Goal: Find specific page/section: Find specific page/section

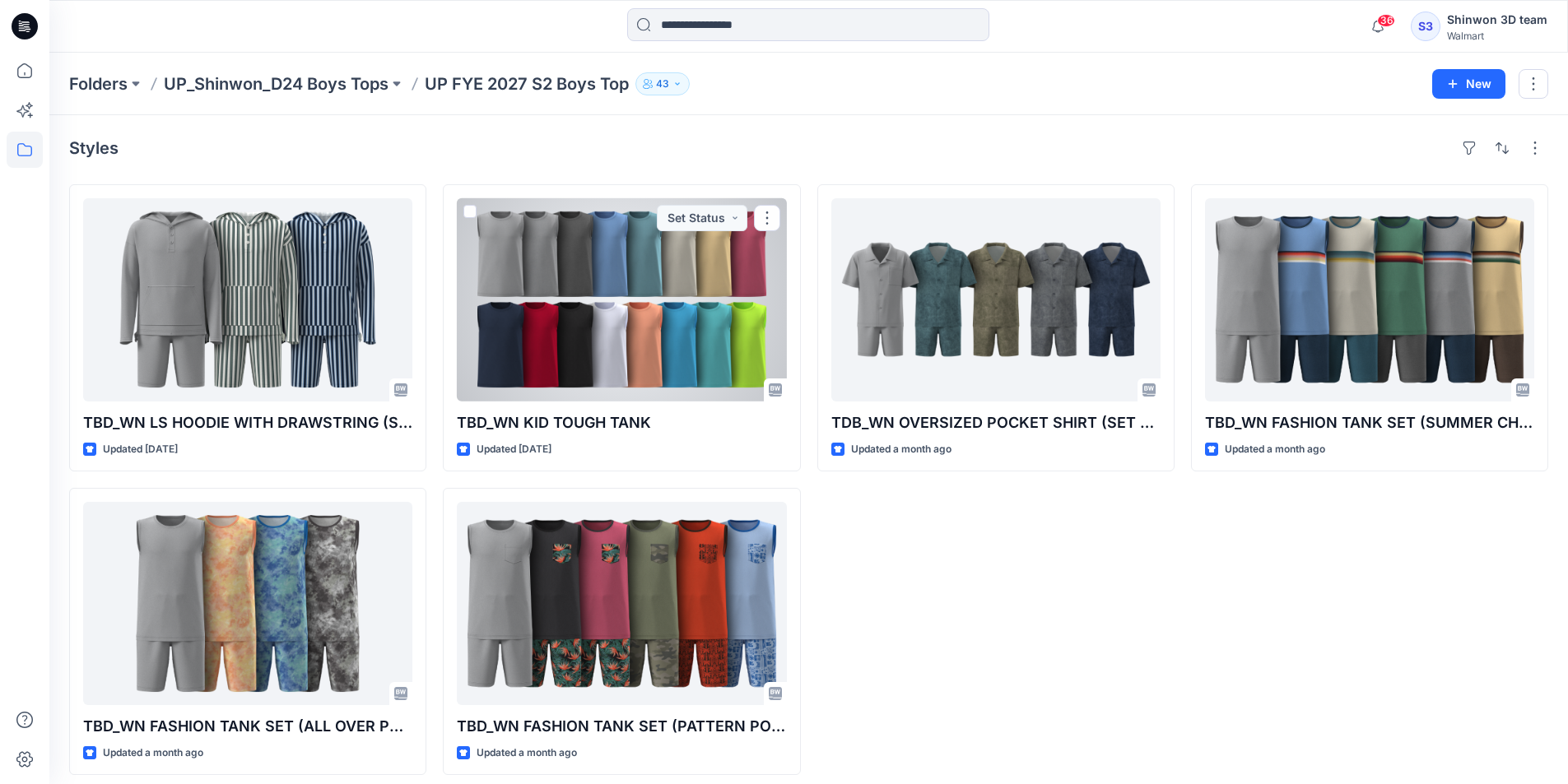
click at [672, 287] on div at bounding box center [621, 300] width 329 height 203
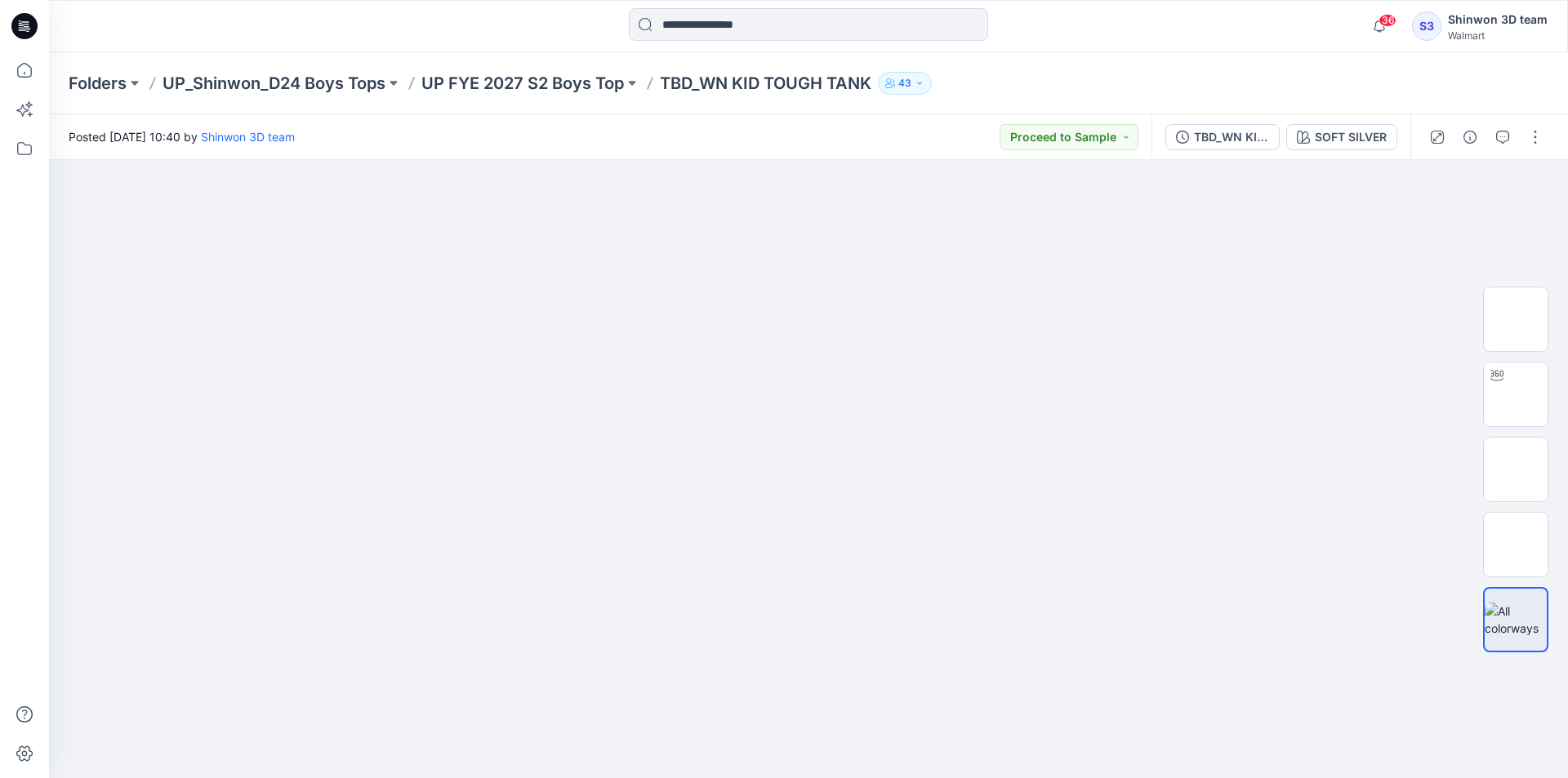
click at [1347, 113] on div "Folders UP_Shinwon_D24 Boys Tops UP FYE 2027 S2 Boys Top TBD_WN KID TOUGH TANK …" at bounding box center [808, 83] width 1519 height 62
click at [1345, 126] on button "SOFT SILVER" at bounding box center [1341, 137] width 111 height 27
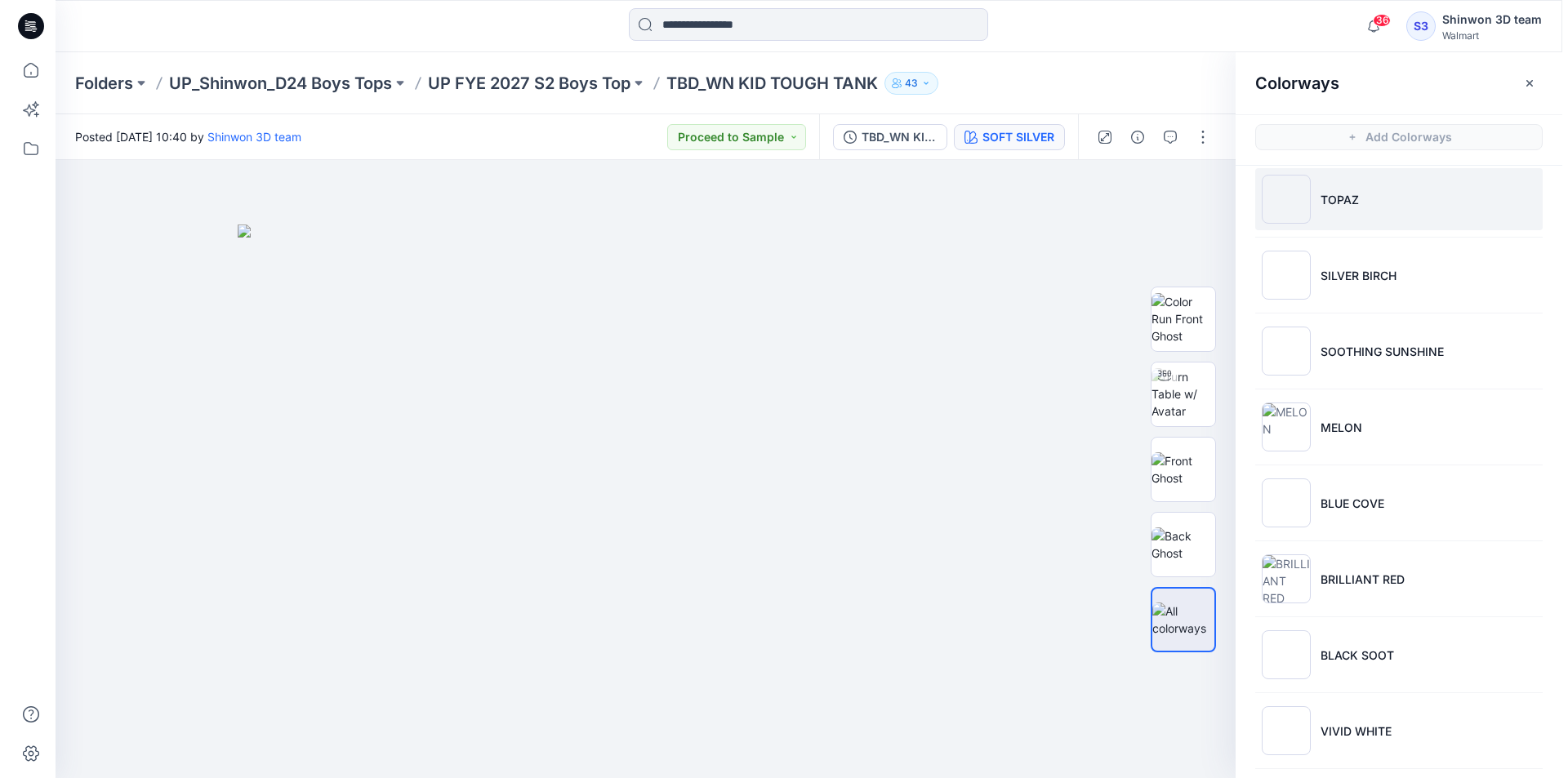
scroll to position [629, 0]
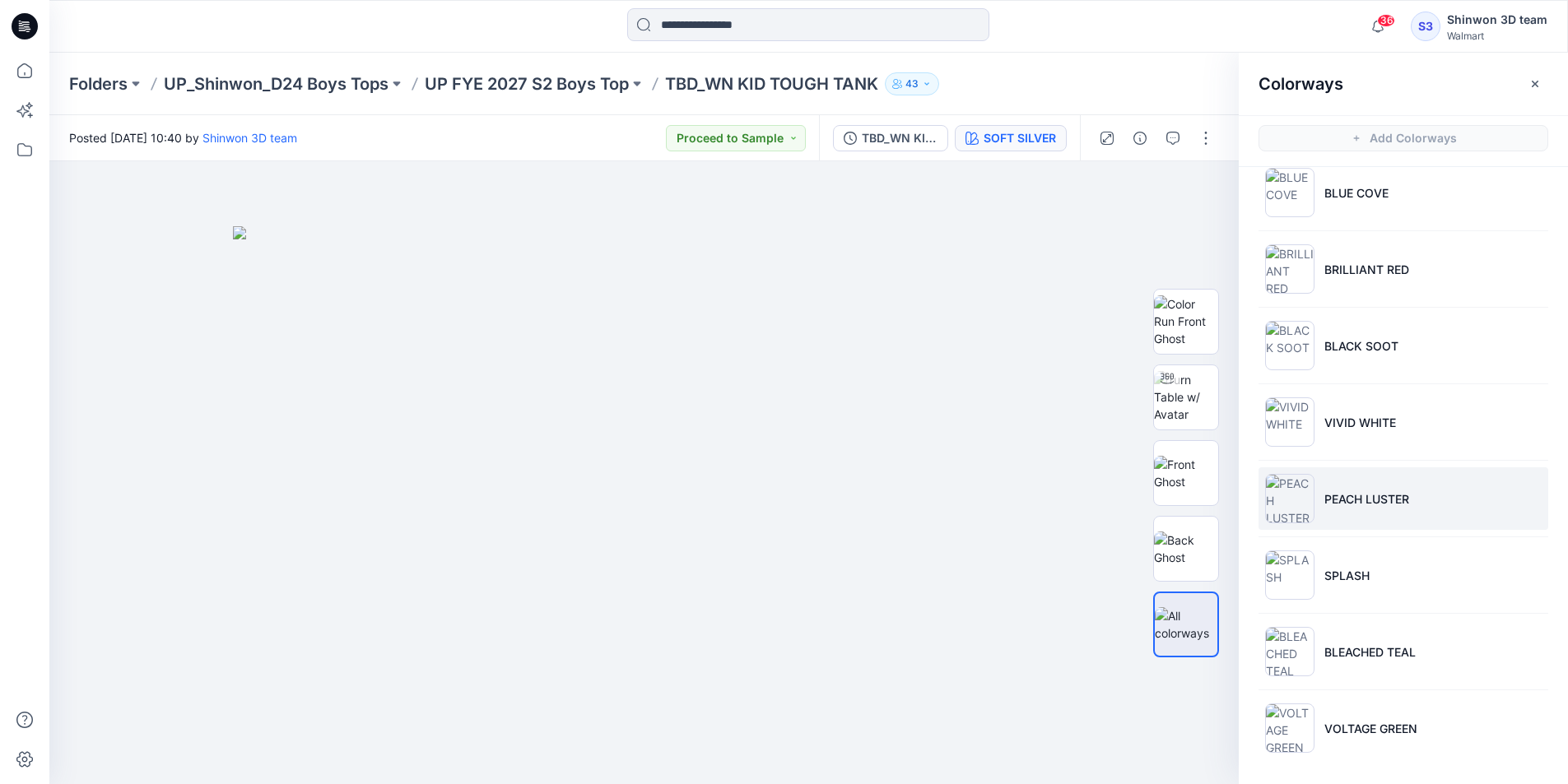
click at [1374, 507] on p "PEACH LUSTER" at bounding box center [1366, 499] width 84 height 17
click at [552, 78] on p "UP FYE 2027 S2 Boys Top" at bounding box center [526, 84] width 204 height 23
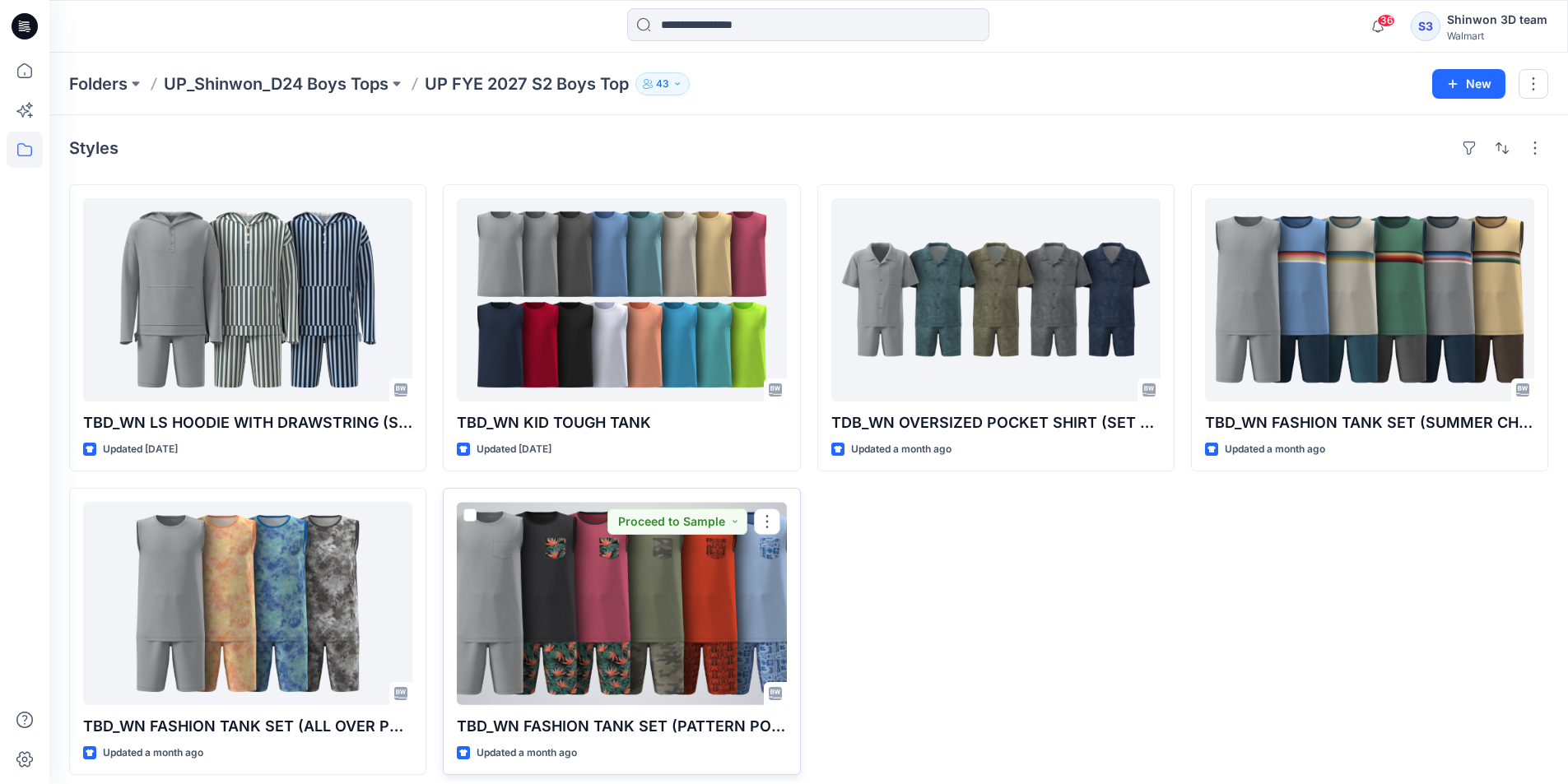
click at [557, 537] on div at bounding box center [621, 604] width 329 height 203
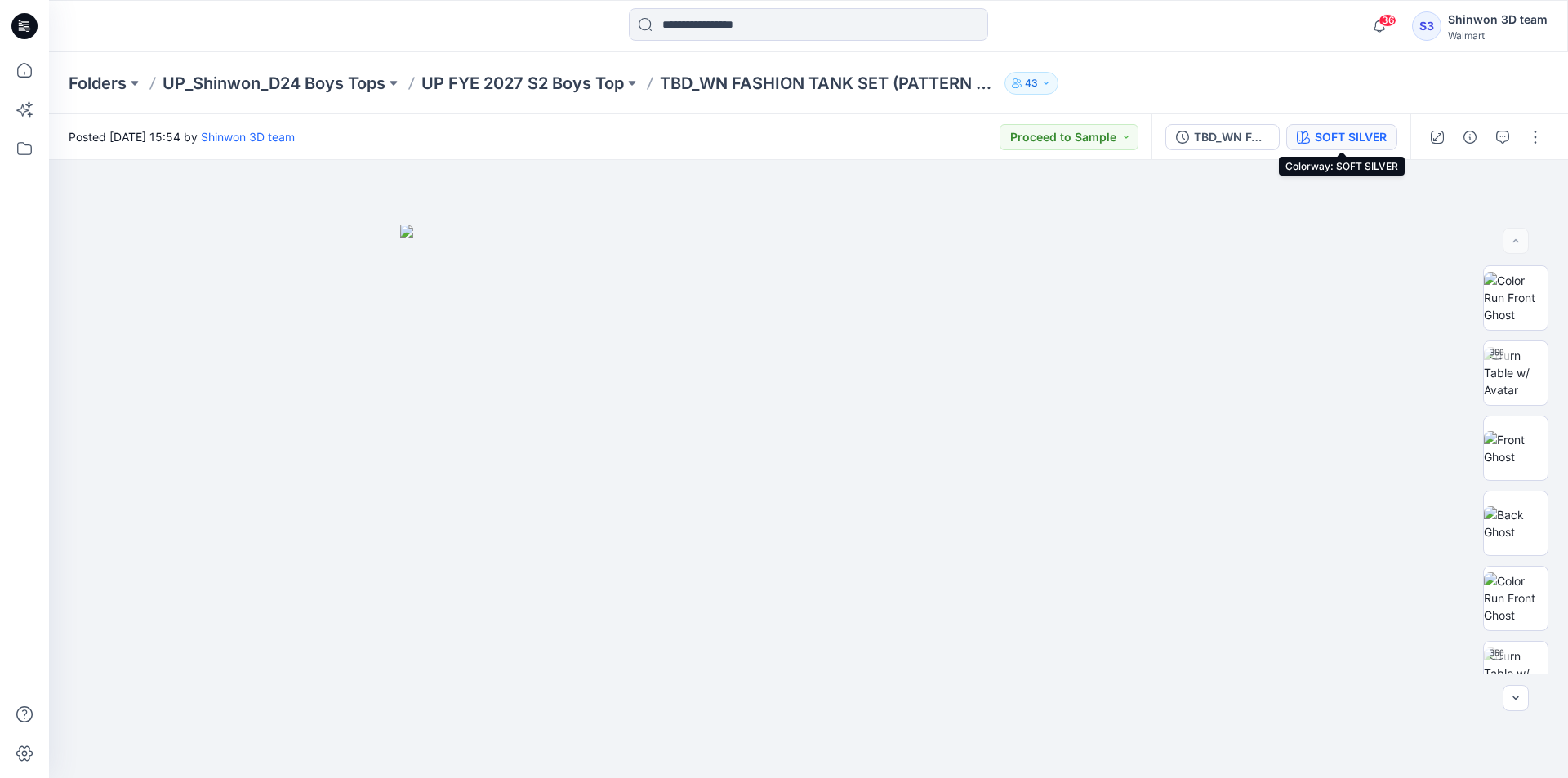
click at [1333, 137] on div "SOFT SILVER" at bounding box center [1351, 137] width 72 height 18
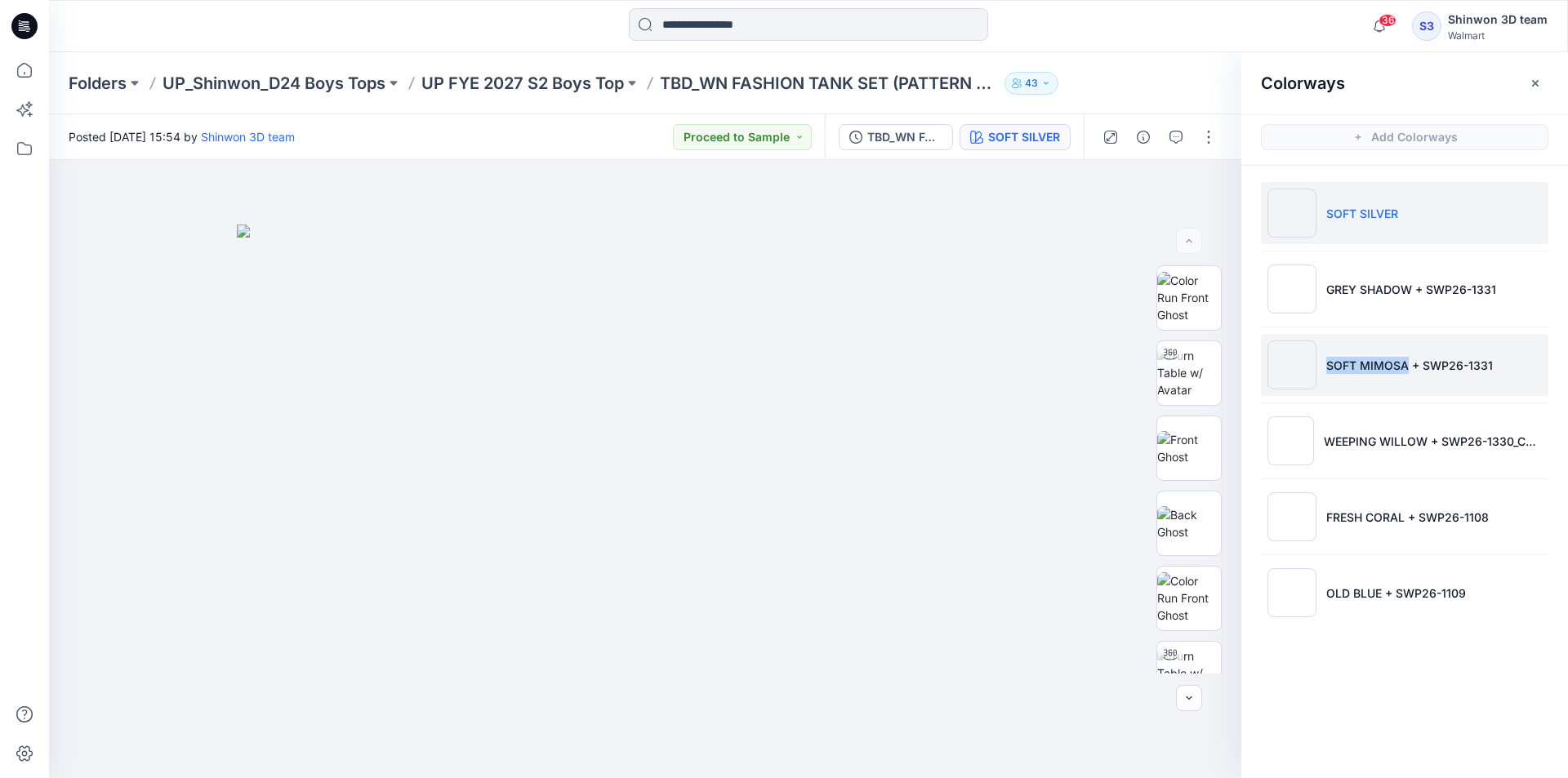
drag, startPoint x: 1324, startPoint y: 366, endPoint x: 1406, endPoint y: 368, distance: 82.0
click at [1406, 368] on li "SOFT MIMOSA + SWP26-1331" at bounding box center [1405, 365] width 287 height 62
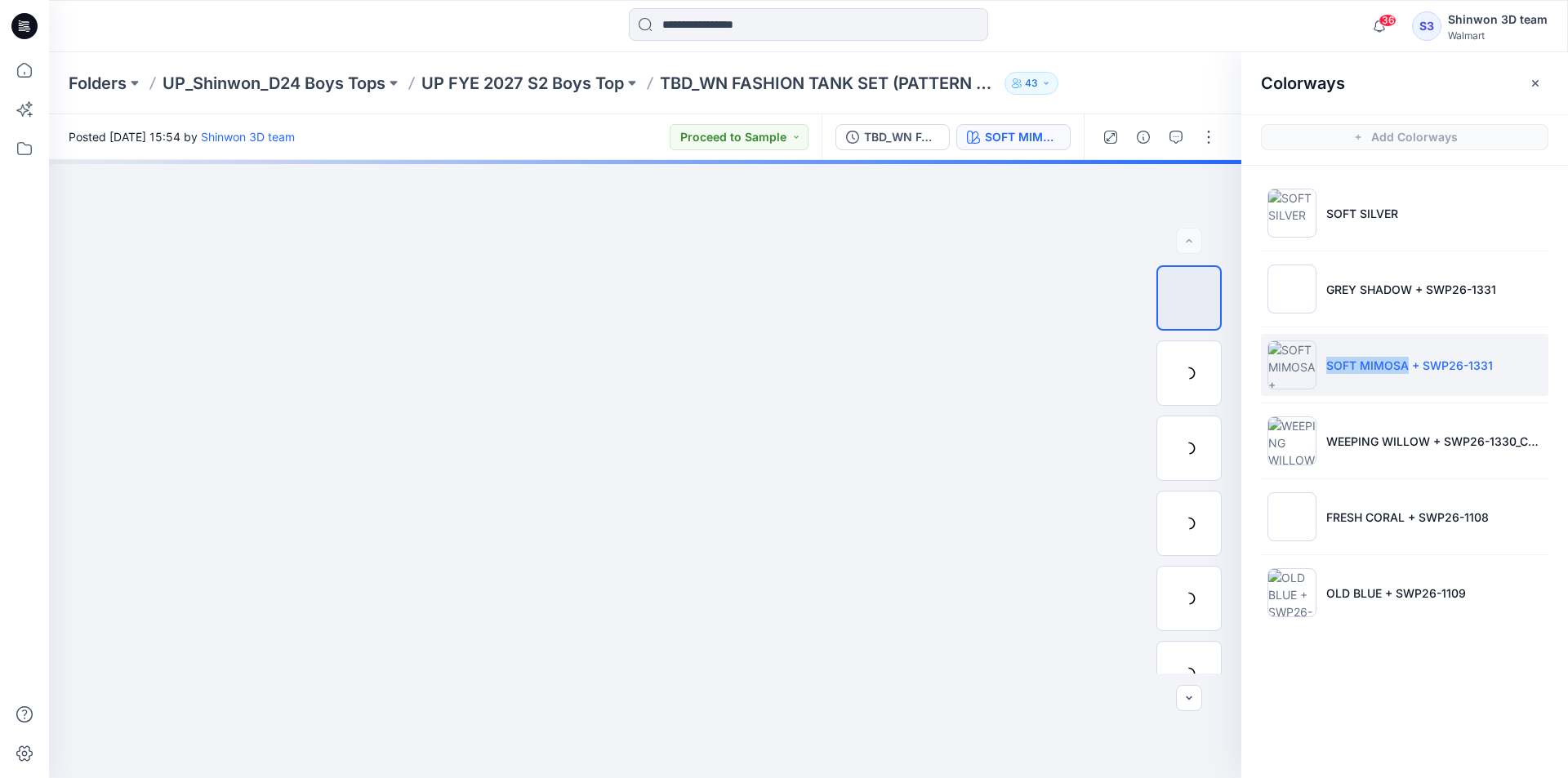
copy p "SOFT MIMOSA"
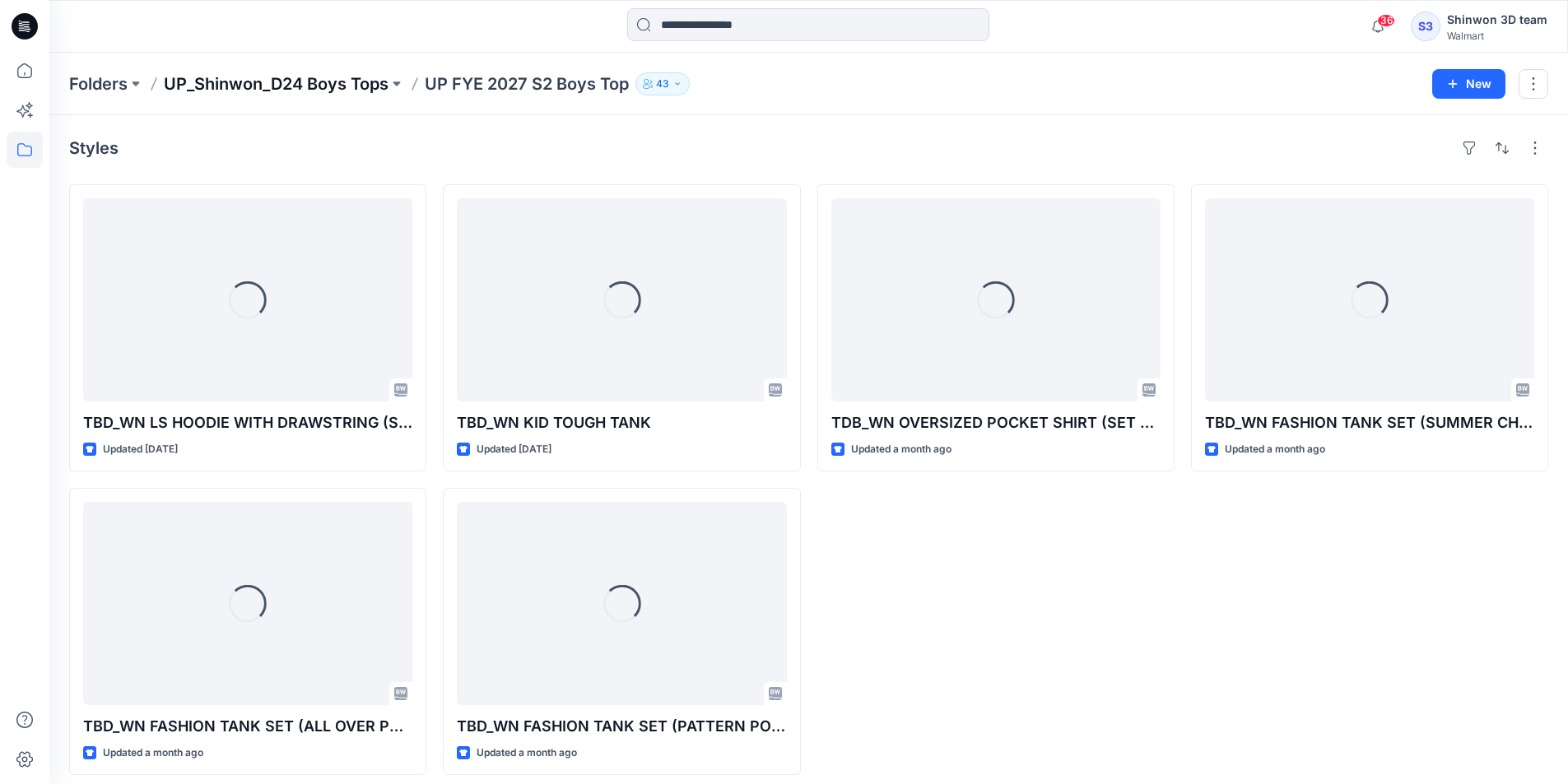
click at [367, 80] on p "UP_Shinwon_D24 Boys Tops" at bounding box center [276, 84] width 225 height 23
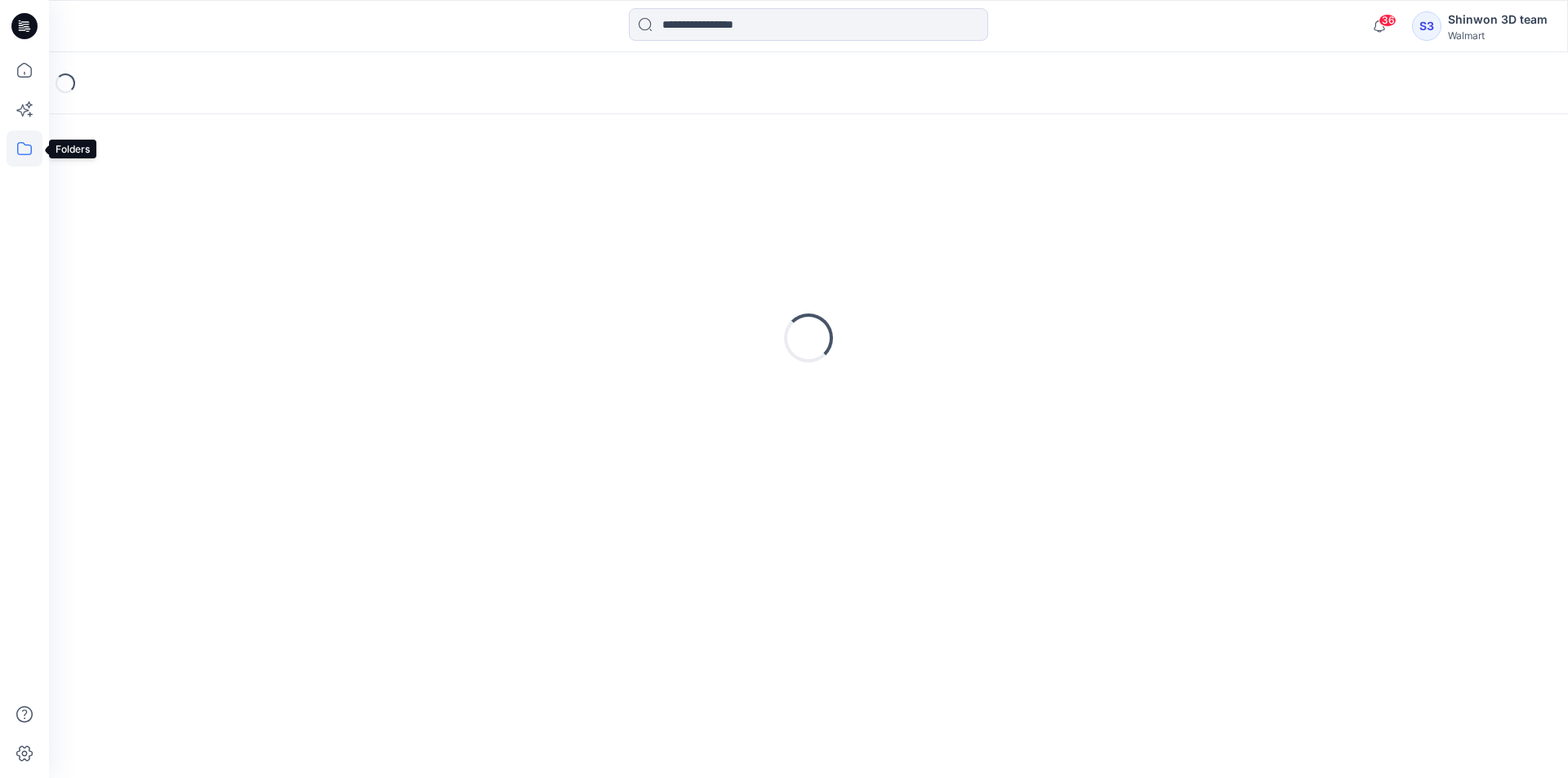
click at [20, 146] on icon at bounding box center [25, 149] width 36 height 36
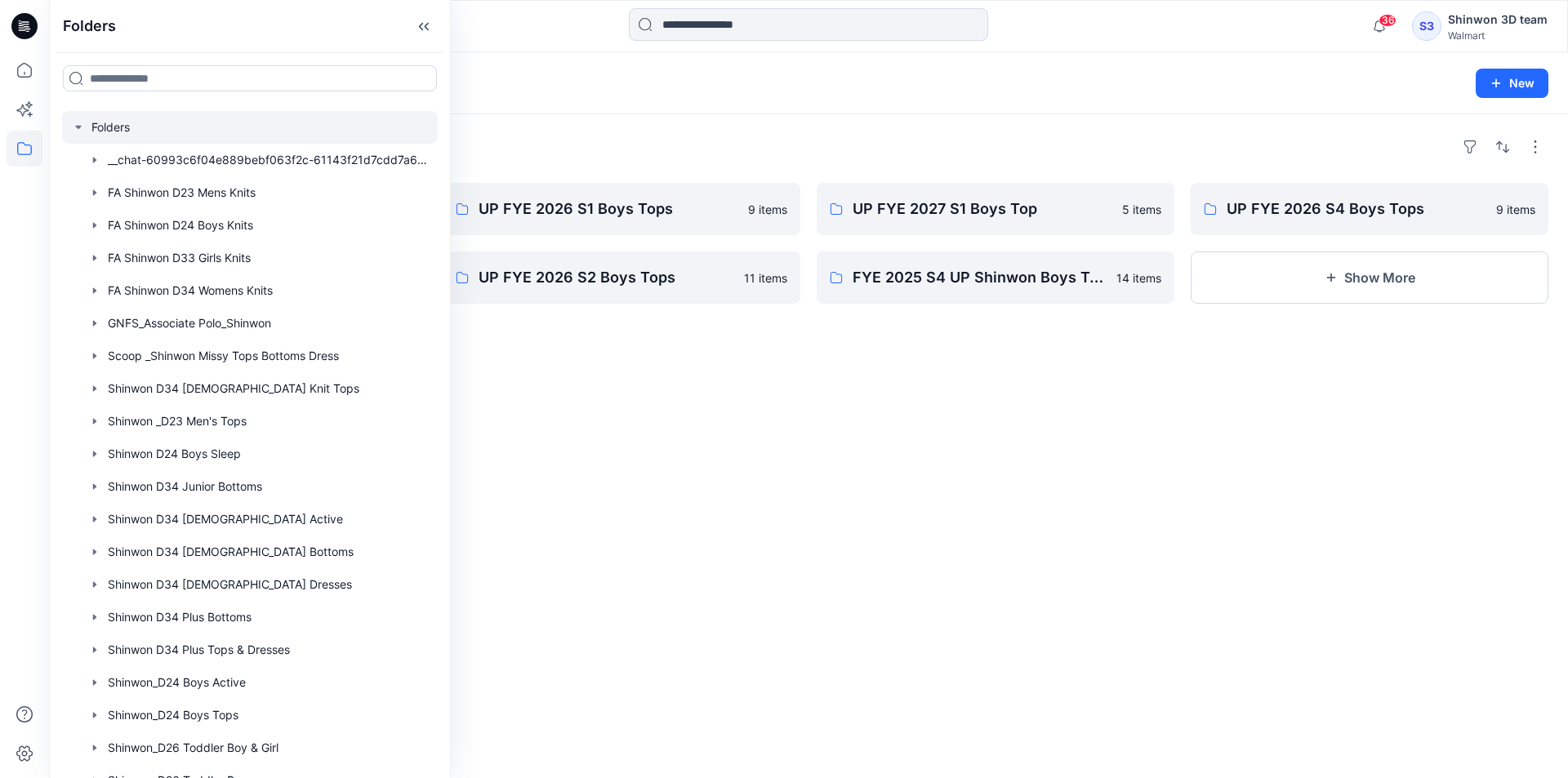
click at [121, 133] on div at bounding box center [250, 127] width 375 height 32
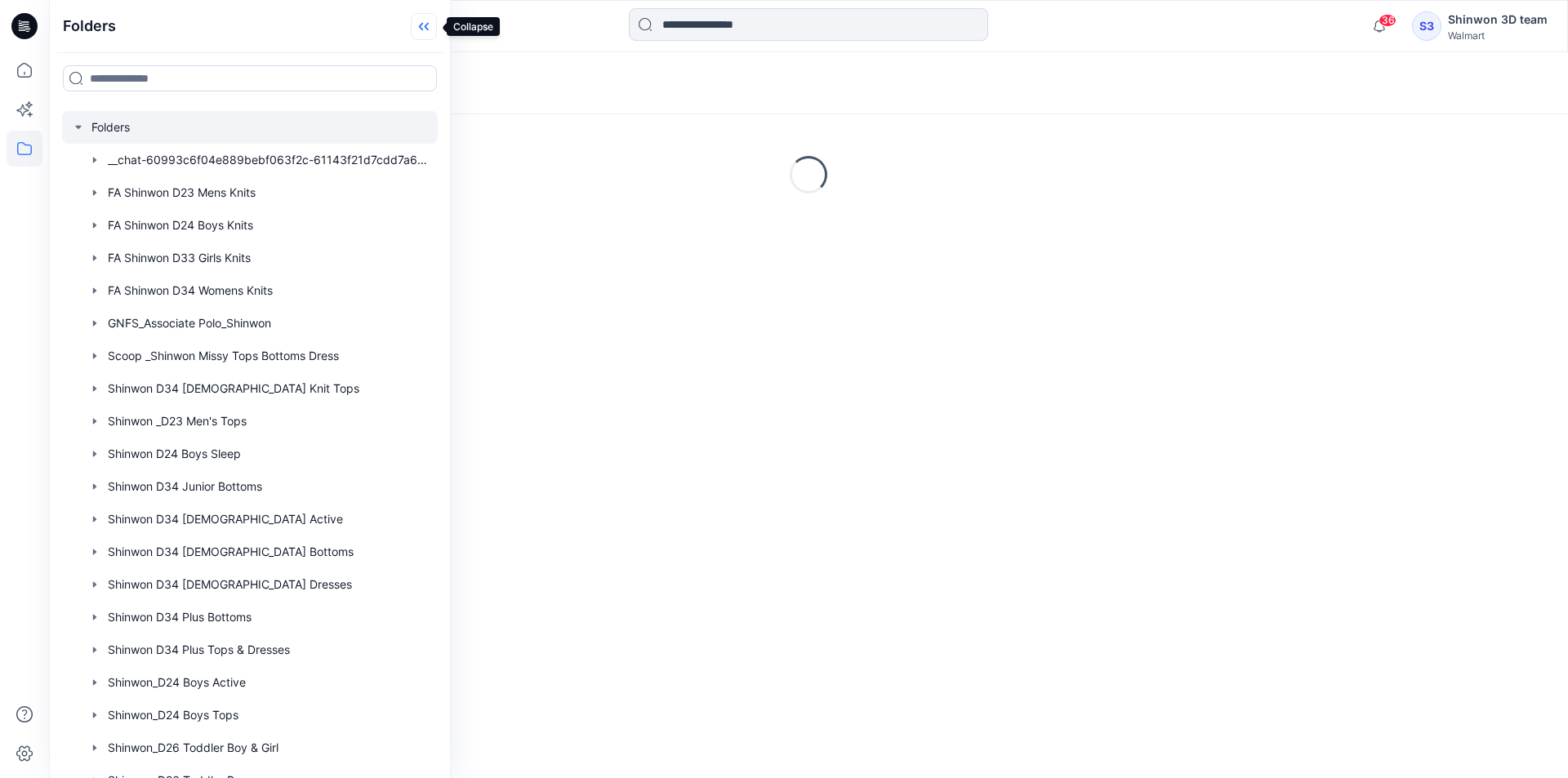
click at [433, 34] on icon at bounding box center [423, 27] width 27 height 27
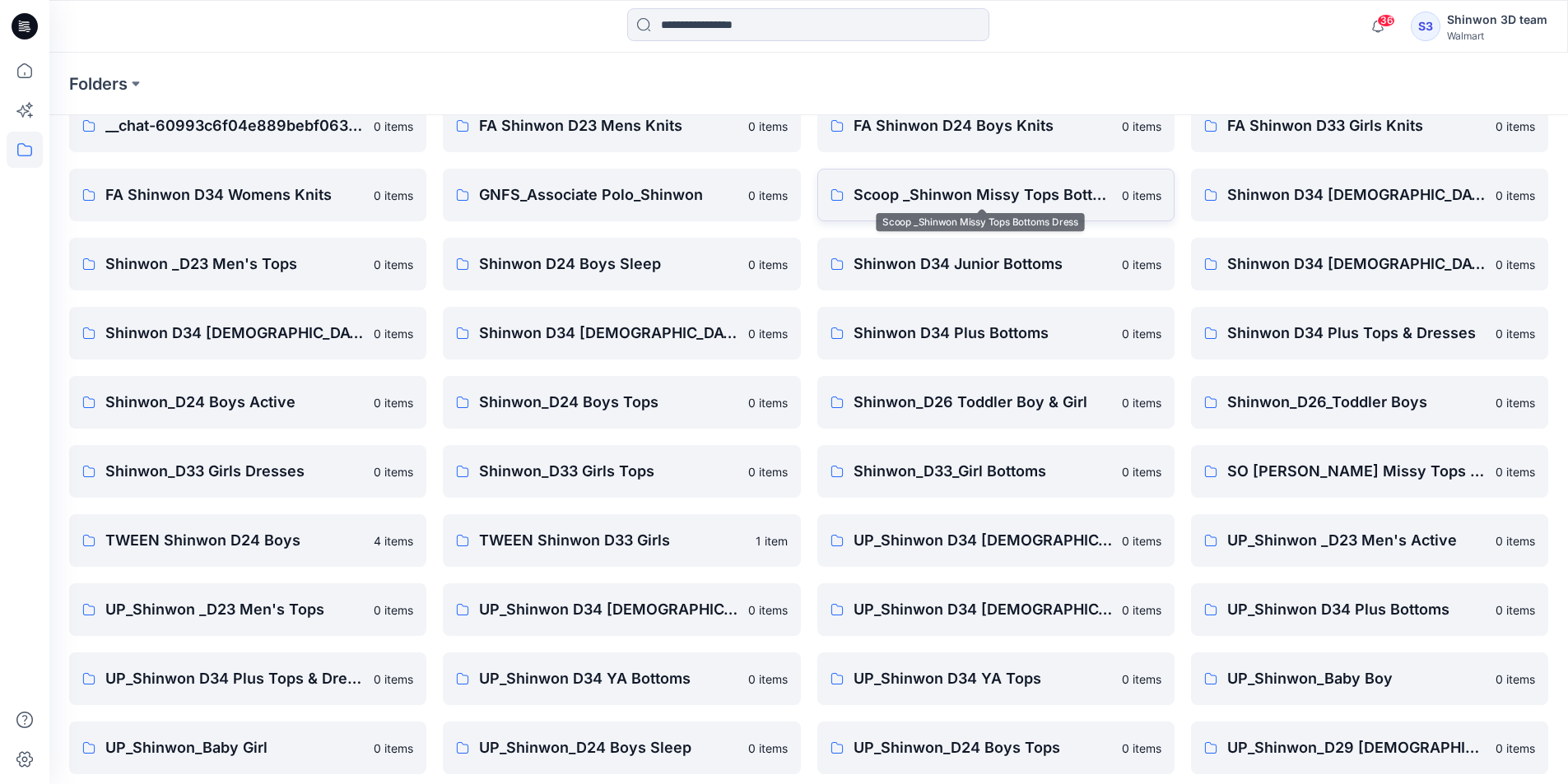
scroll to position [83, 0]
click at [301, 532] on p "TWEEN Shinwon D24 Boys" at bounding box center [234, 539] width 258 height 23
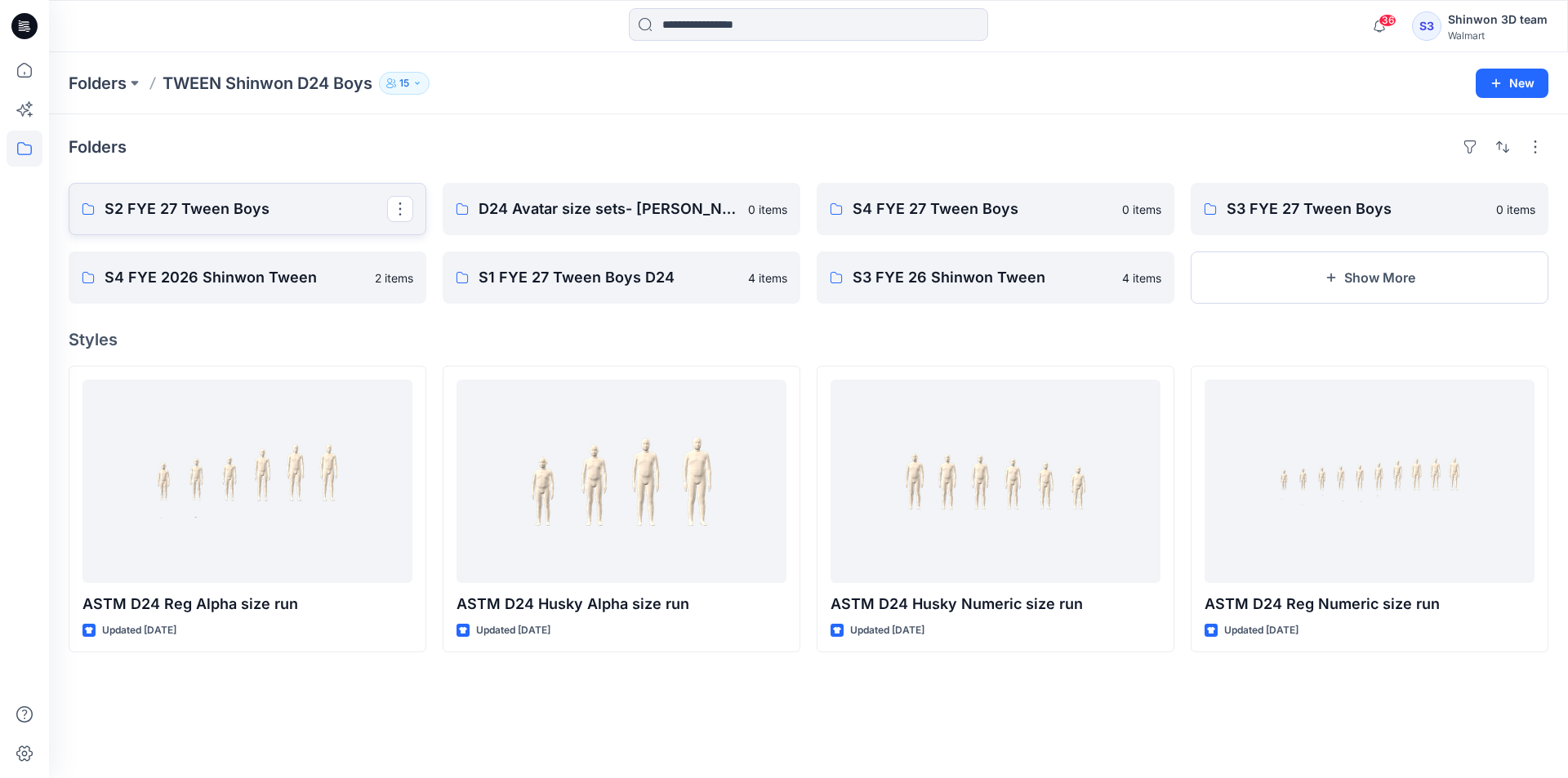
click at [281, 196] on link "S2 FYE 27 Tween Boys" at bounding box center [247, 209] width 357 height 52
